Goal: Information Seeking & Learning: Learn about a topic

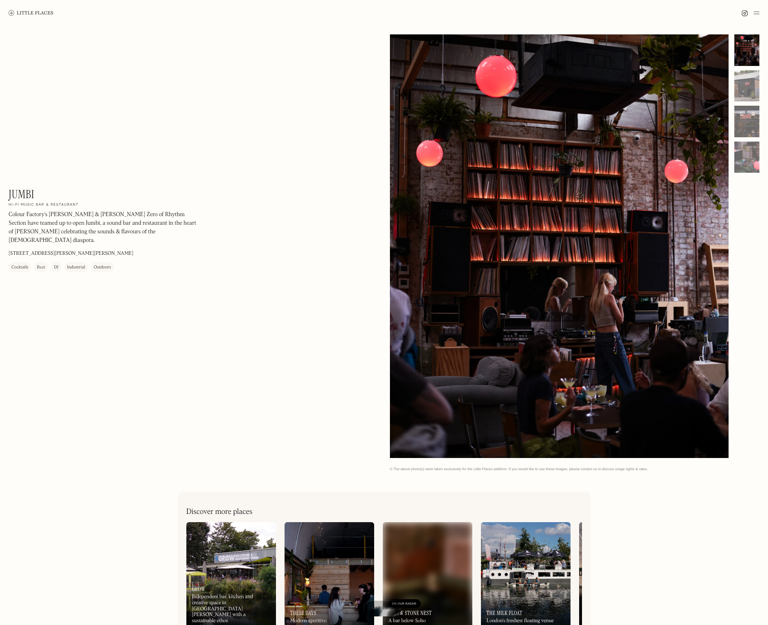
click at [566, 329] on div at bounding box center [559, 246] width 339 height 424
click at [568, 305] on div at bounding box center [559, 246] width 339 height 424
click at [745, 80] on div at bounding box center [747, 86] width 25 height 32
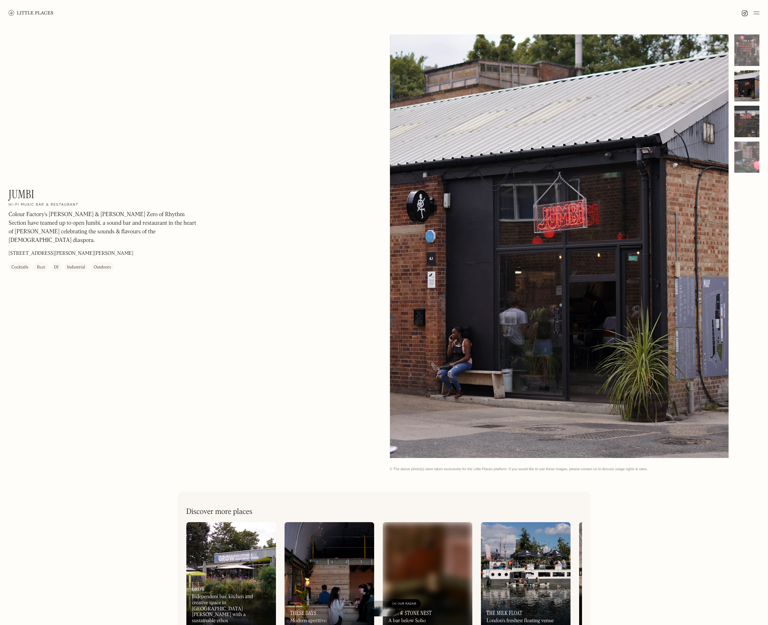
click at [749, 131] on div at bounding box center [747, 122] width 25 height 32
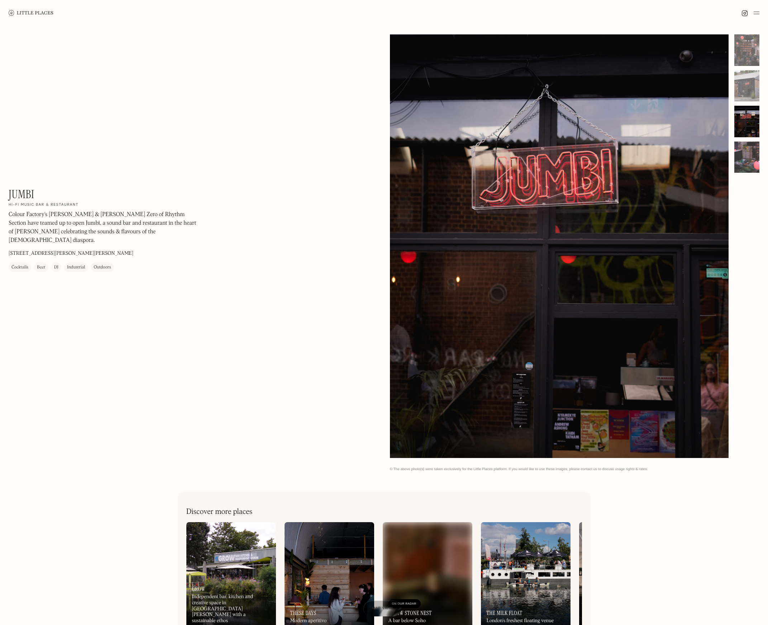
click at [749, 157] on div at bounding box center [747, 158] width 25 height 32
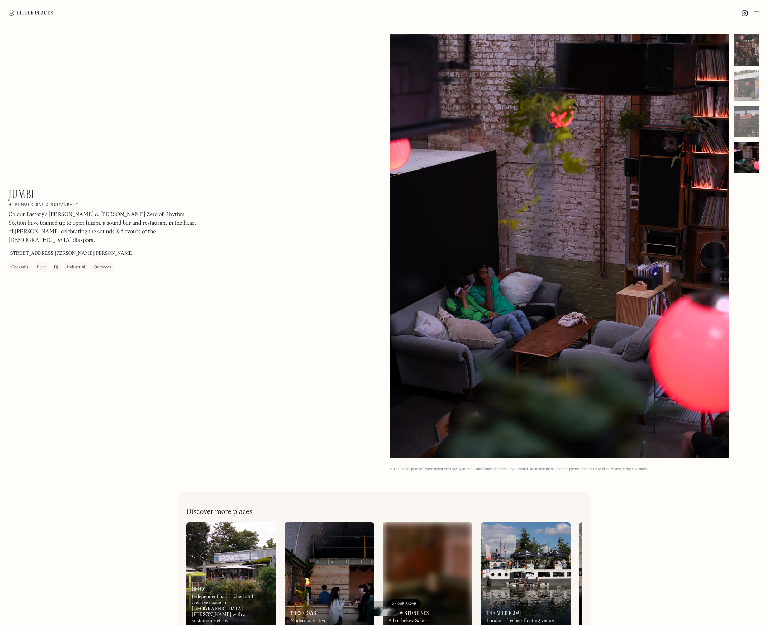
click at [743, 46] on div at bounding box center [747, 50] width 25 height 32
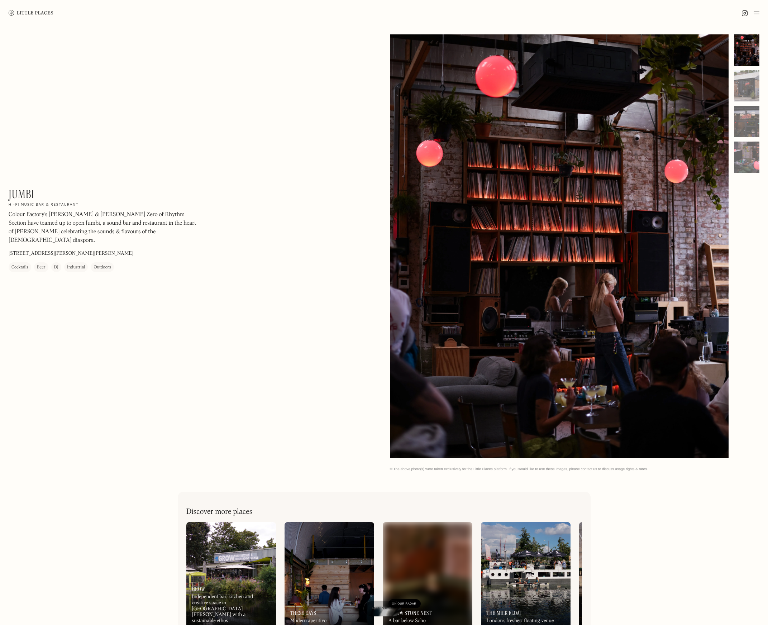
drag, startPoint x: 553, startPoint y: 139, endPoint x: 916, endPoint y: 143, distance: 362.9
click at [768, 143] on html "Places Map Store About Apply 🍪 Accept cookies Settings Close Cookie Popup Close…" at bounding box center [384, 312] width 768 height 625
drag, startPoint x: 563, startPoint y: 184, endPoint x: 503, endPoint y: 233, distance: 77.7
click at [503, 233] on div at bounding box center [559, 246] width 339 height 424
click at [538, 230] on div at bounding box center [559, 246] width 339 height 424
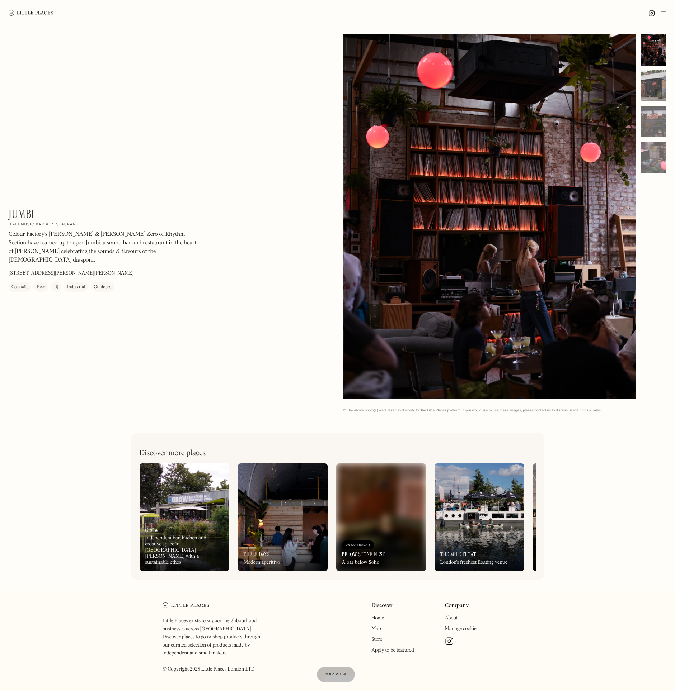
click at [653, 89] on div at bounding box center [653, 86] width 25 height 32
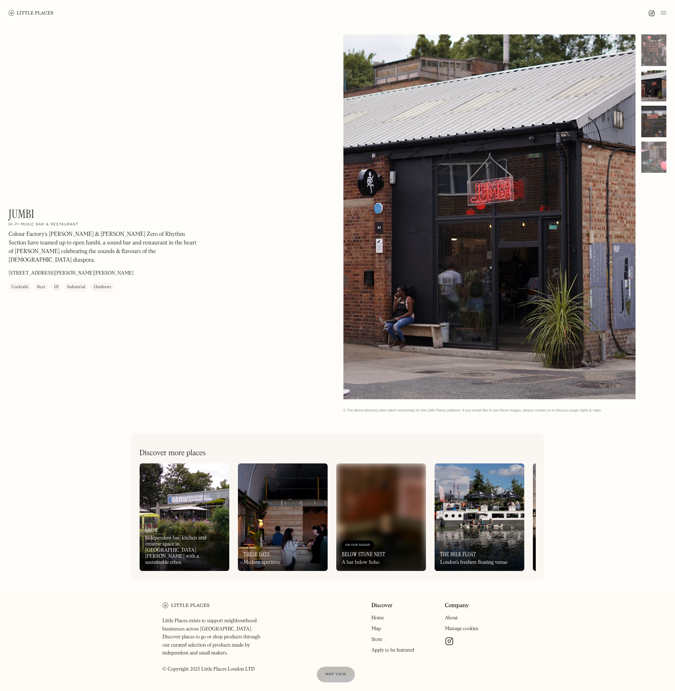
click at [656, 110] on div at bounding box center [653, 122] width 25 height 32
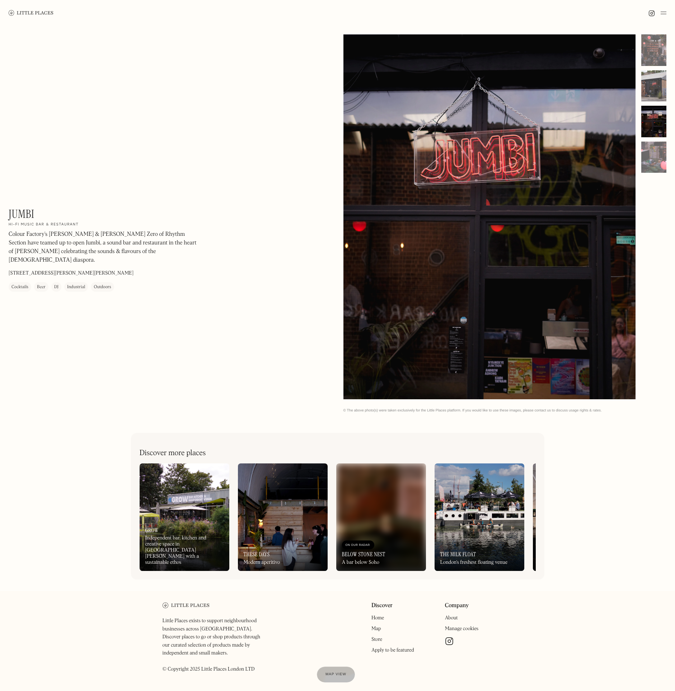
click at [656, 81] on div at bounding box center [653, 86] width 25 height 32
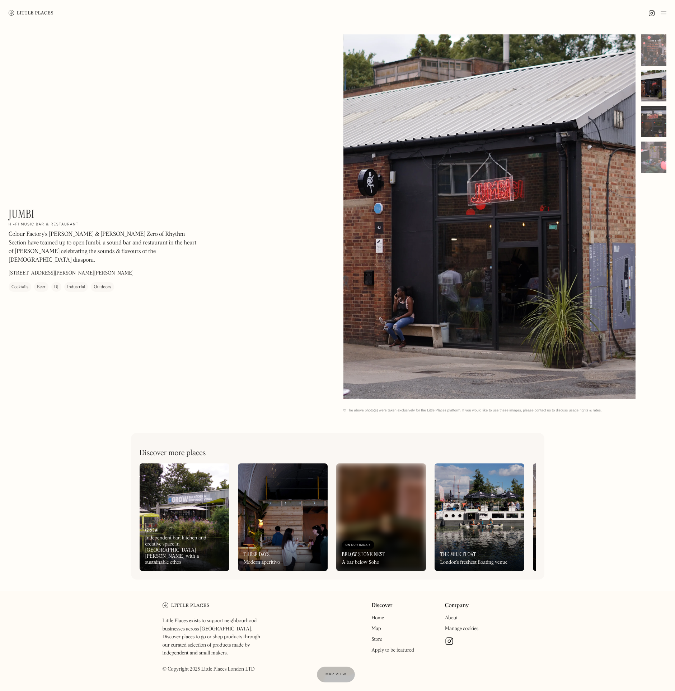
click at [648, 131] on div at bounding box center [653, 122] width 25 height 32
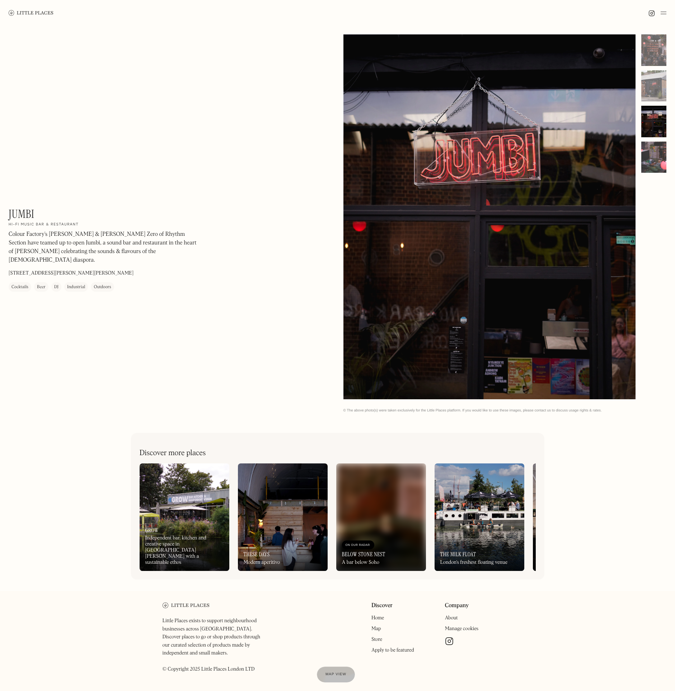
click at [658, 165] on div at bounding box center [653, 158] width 25 height 32
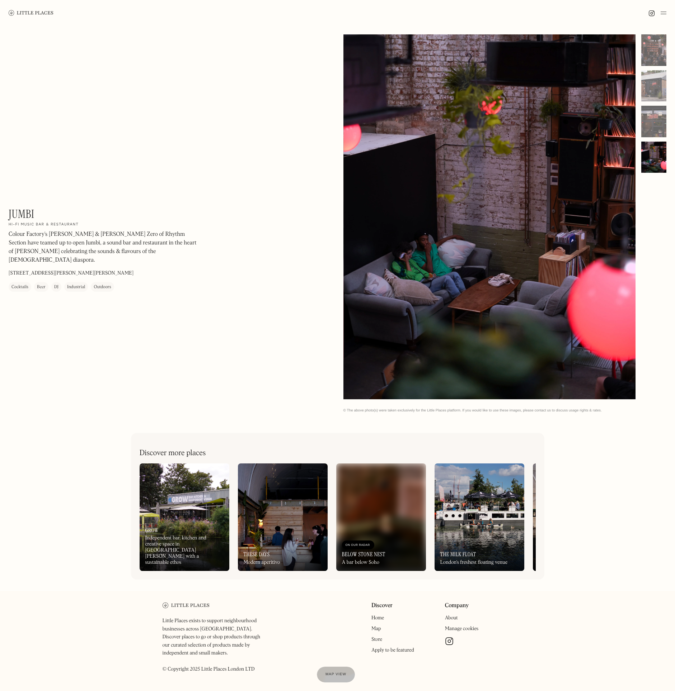
click at [528, 177] on div at bounding box center [489, 216] width 292 height 365
click at [238, 328] on div "Jumbi On Our Radar Hi-Fi music bar & restaurant Colour Factory's Nathaneal Will…" at bounding box center [337, 224] width 675 height 396
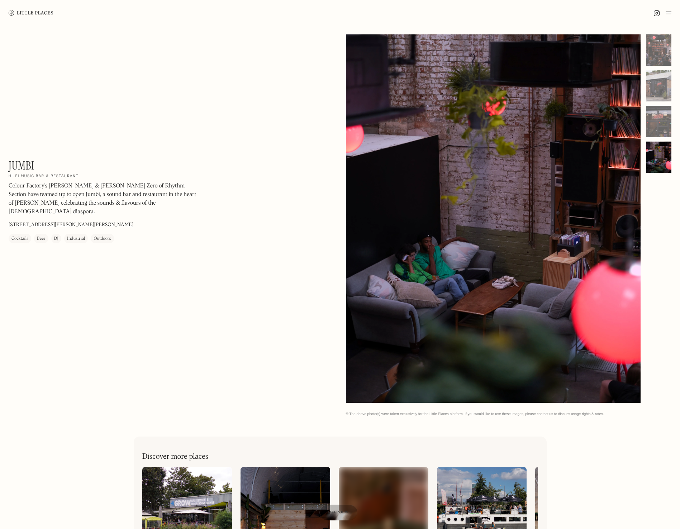
click at [31, 9] on link at bounding box center [31, 13] width 45 height 26
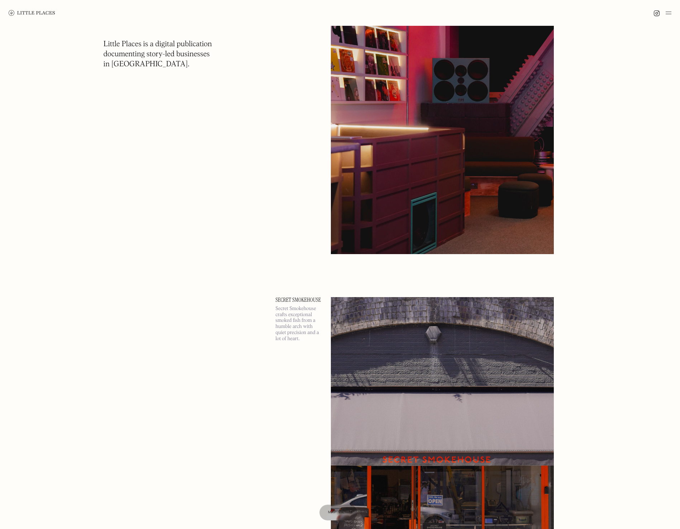
scroll to position [9640, 0]
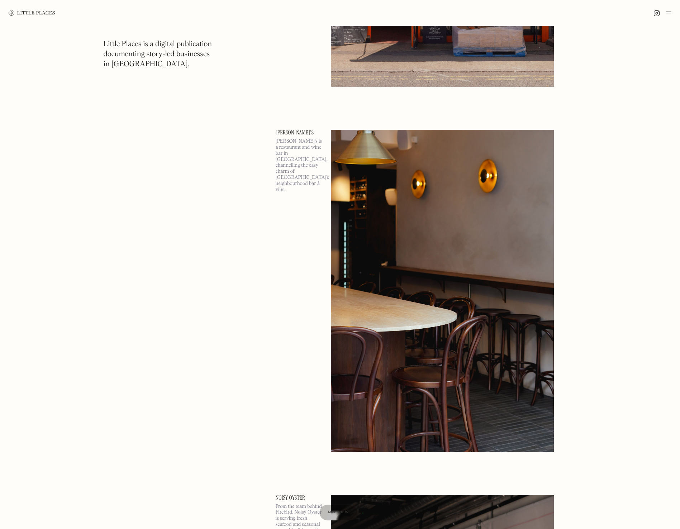
scroll to position [10332, 0]
